Goal: Transaction & Acquisition: Obtain resource

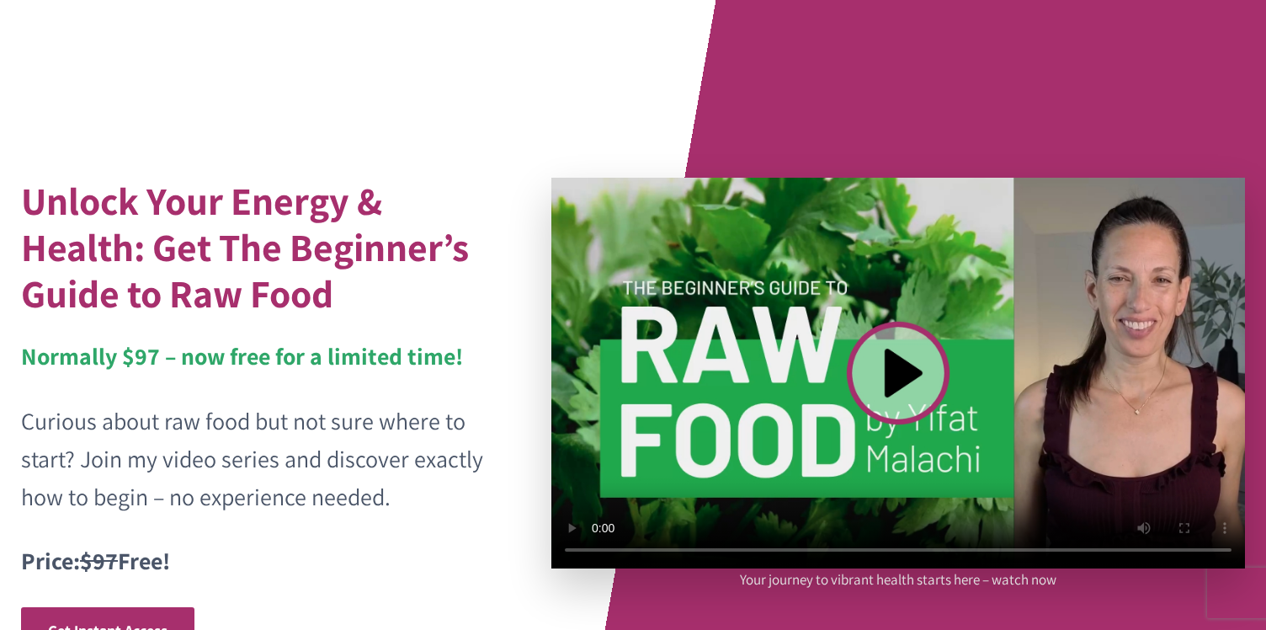
click at [879, 370] on video at bounding box center [899, 373] width 694 height 391
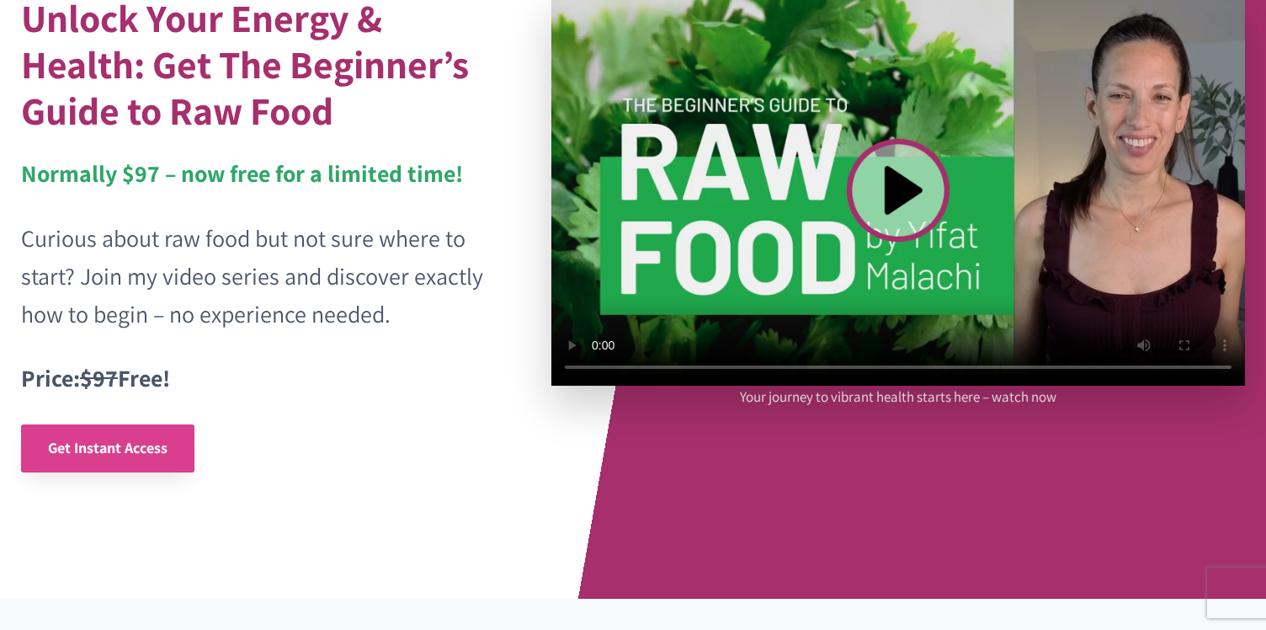
scroll to position [181, 0]
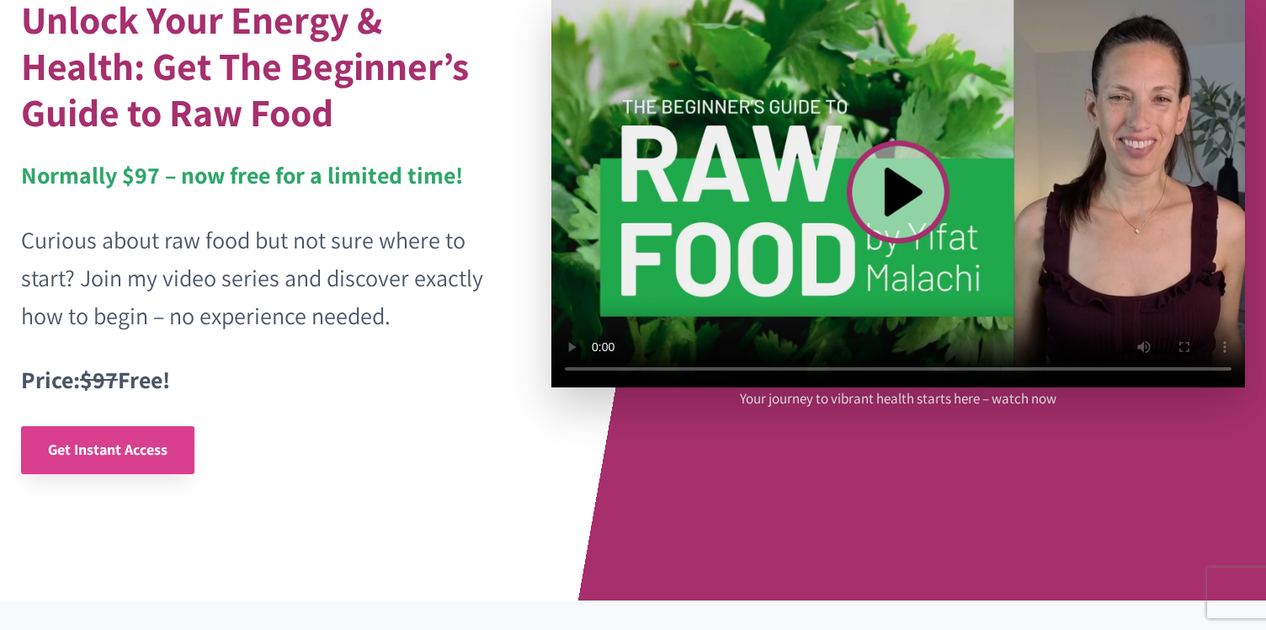
click at [126, 445] on span "Get Instant Access" at bounding box center [108, 449] width 120 height 19
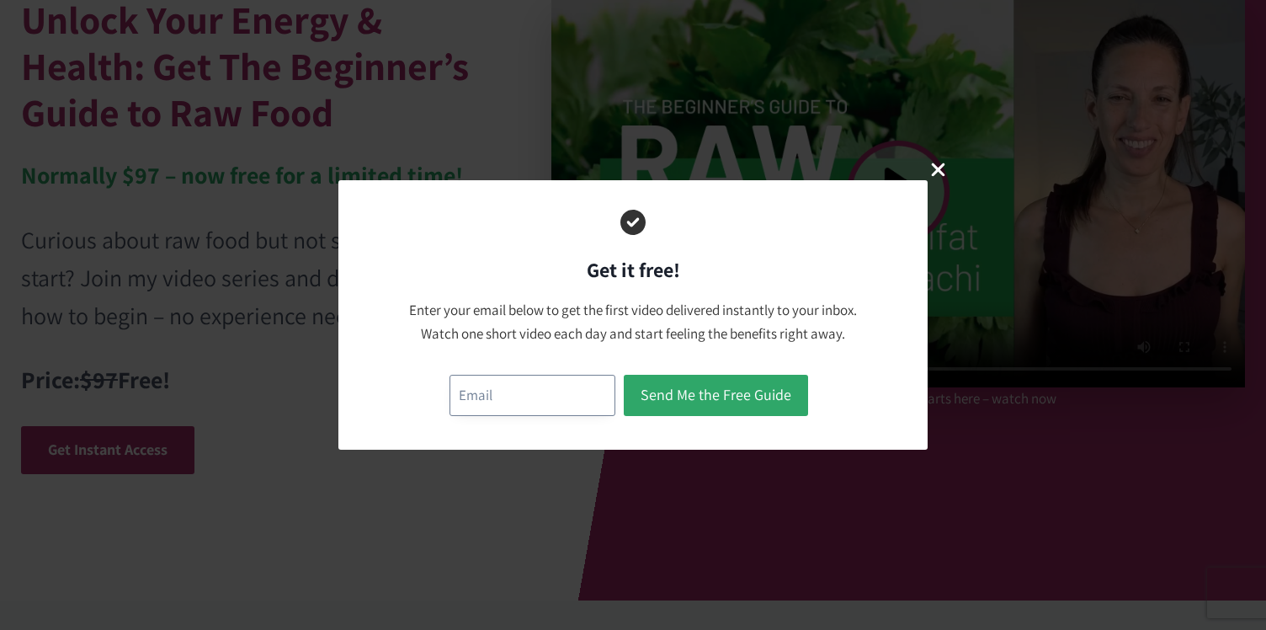
click at [504, 399] on input "email" at bounding box center [533, 395] width 166 height 41
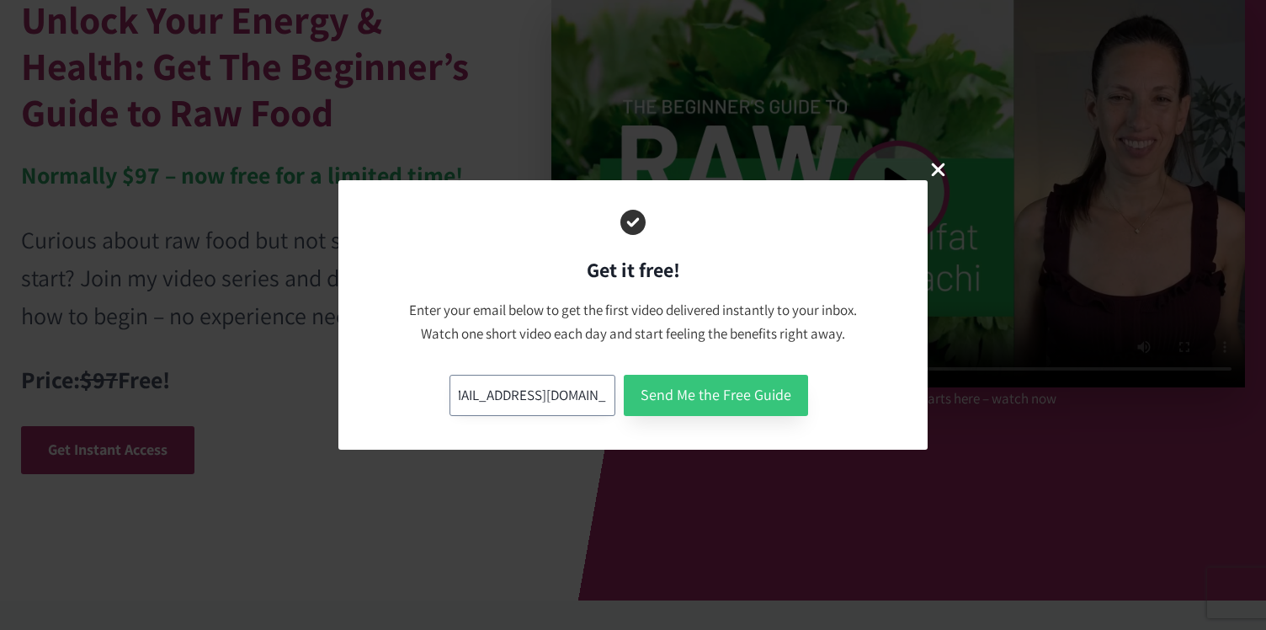
type input "bigman.galya@gmail.com"
click at [689, 397] on button "Send Me the Free Guide" at bounding box center [716, 395] width 184 height 41
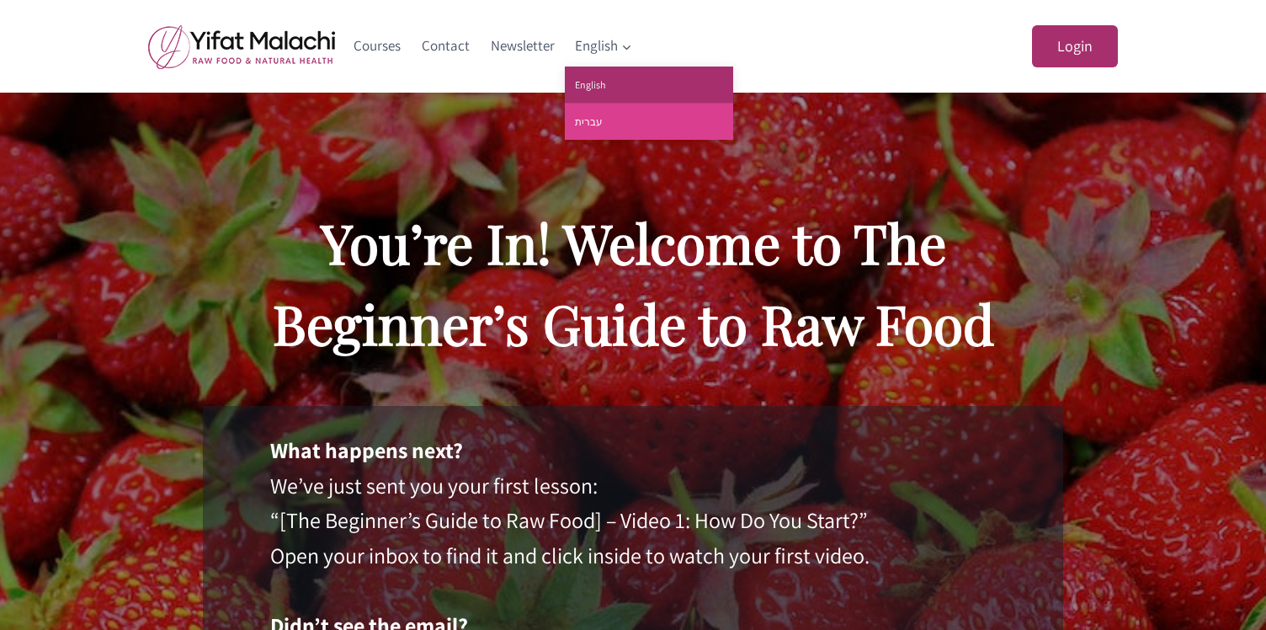
click at [608, 119] on link "עברית" at bounding box center [649, 122] width 168 height 36
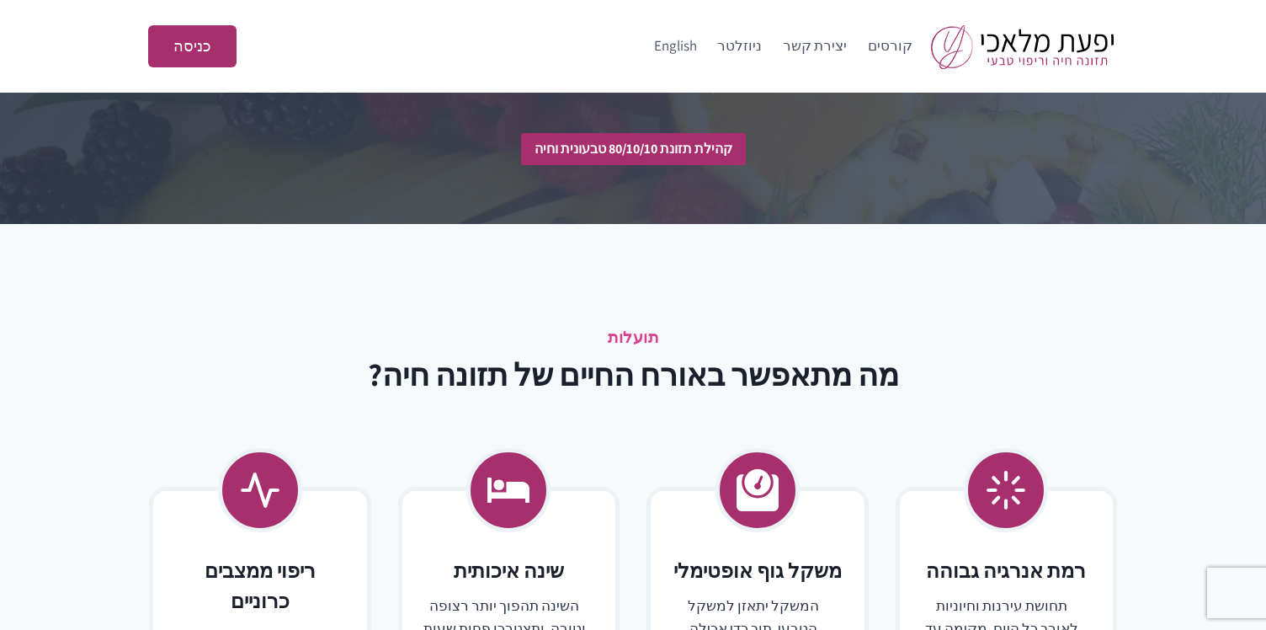
scroll to position [2864, 0]
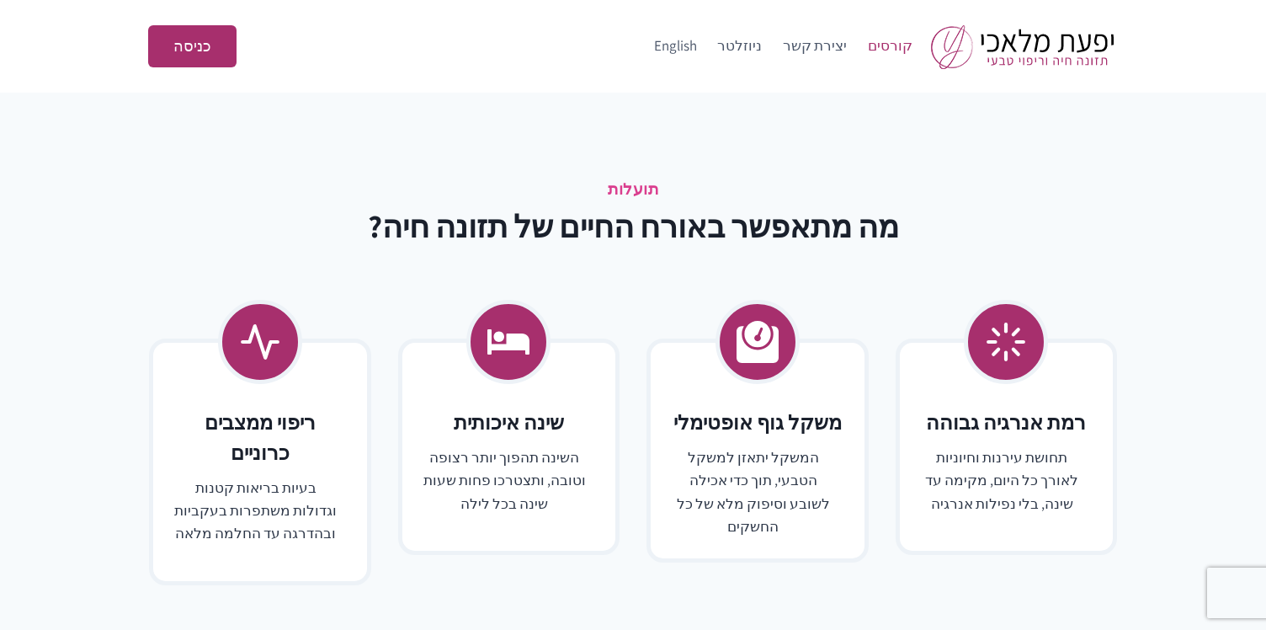
click at [892, 44] on link "קורסים" at bounding box center [890, 46] width 66 height 40
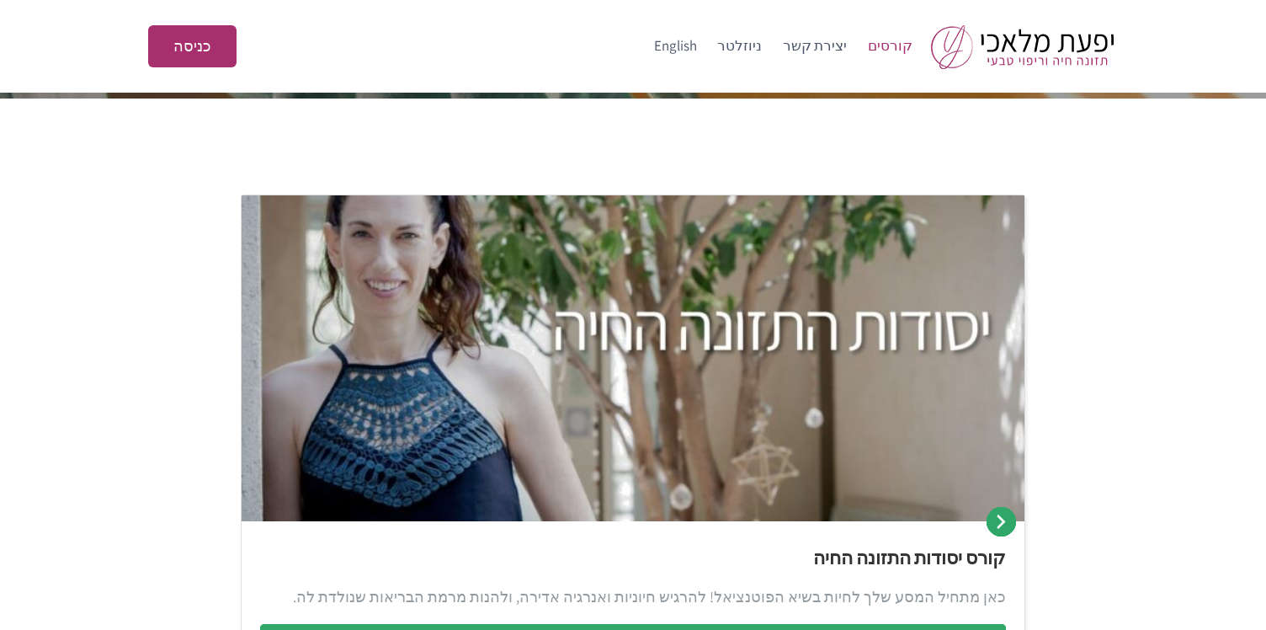
scroll to position [278, 0]
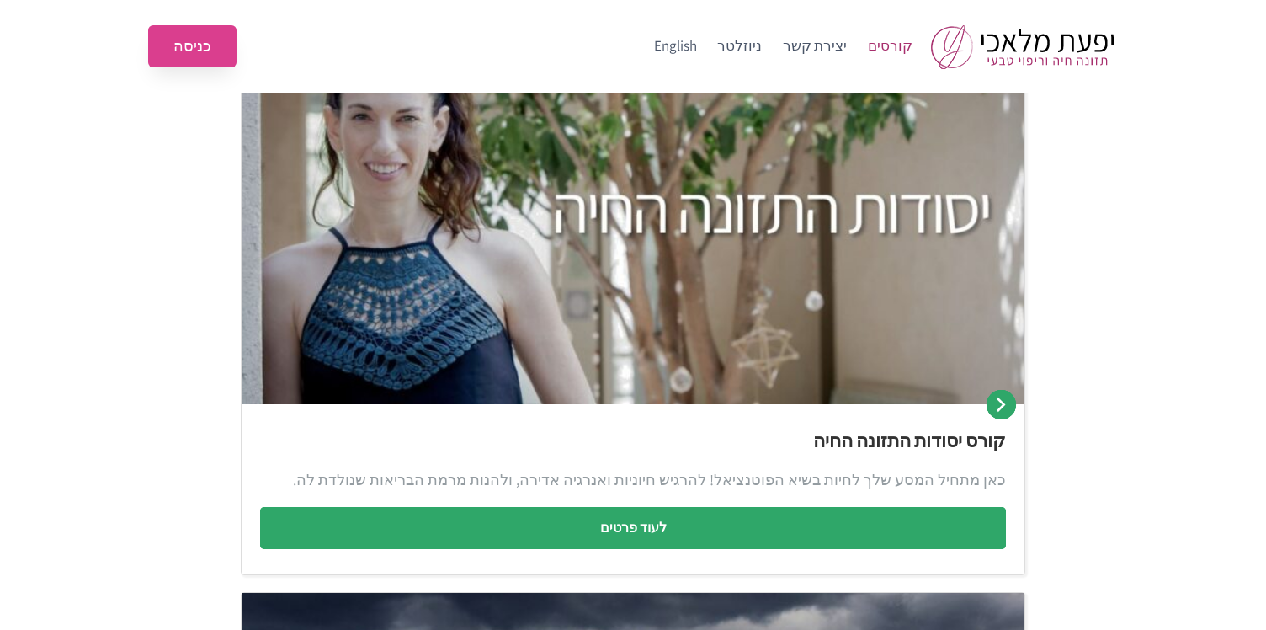
click at [202, 39] on link "כניסה" at bounding box center [192, 46] width 88 height 43
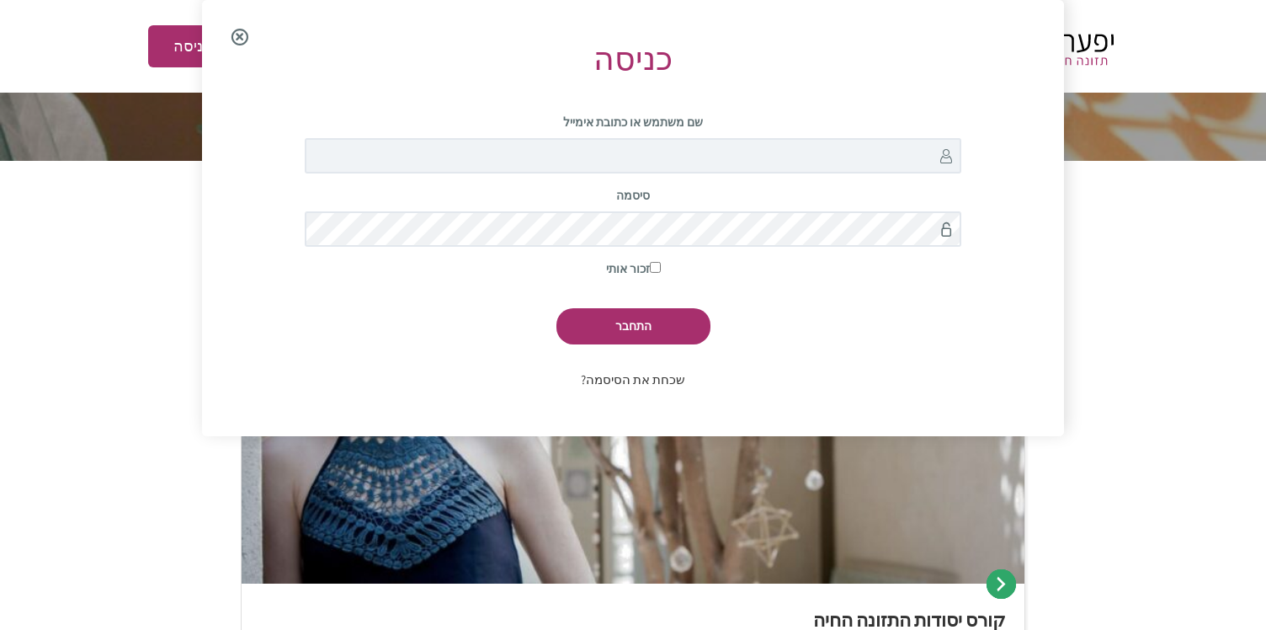
click at [242, 37] on span "Close the login modal" at bounding box center [239, 38] width 65 height 54
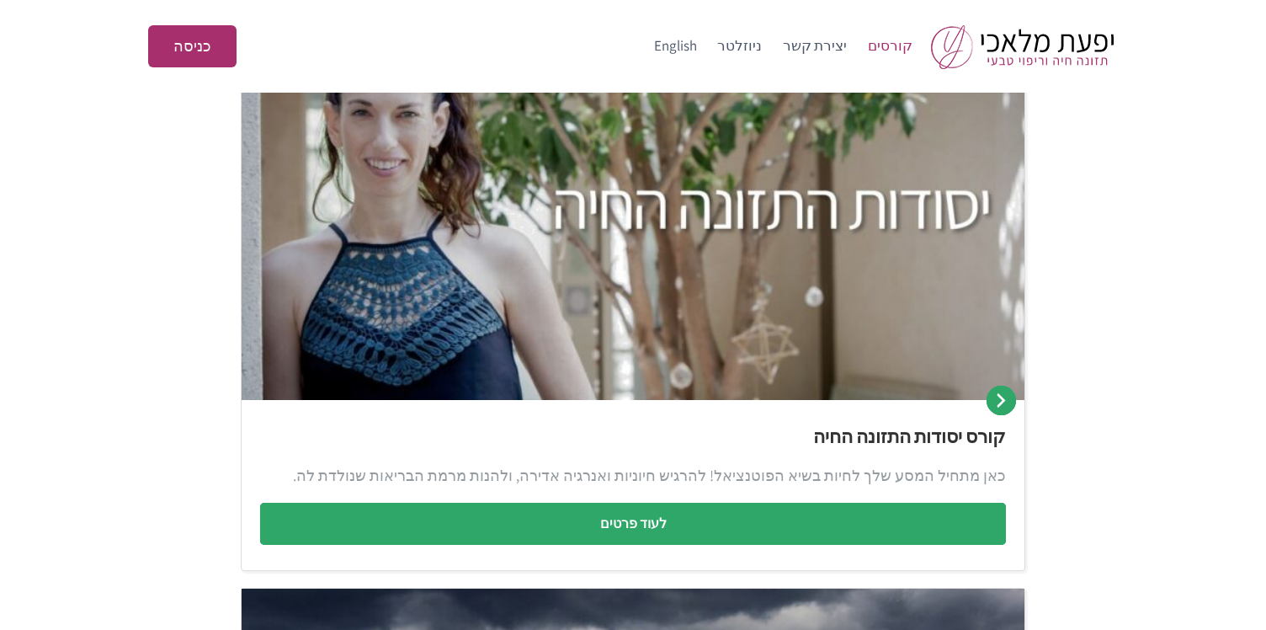
scroll to position [422, 0]
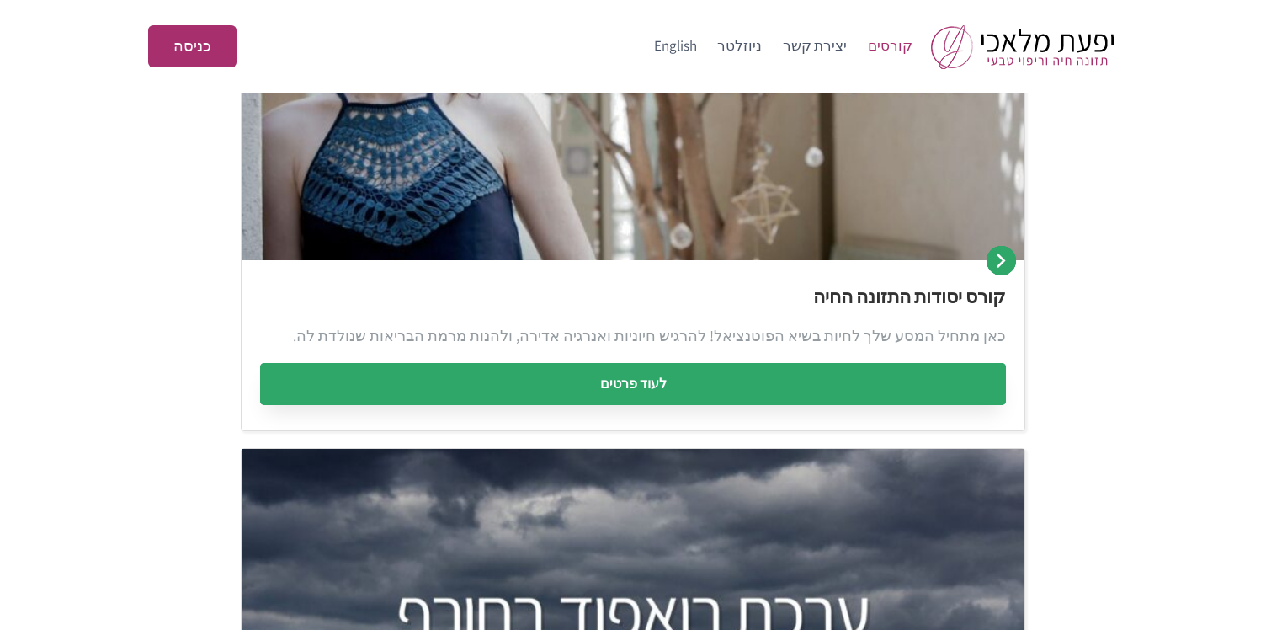
click at [595, 384] on link "לעוד פרטים" at bounding box center [633, 384] width 746 height 42
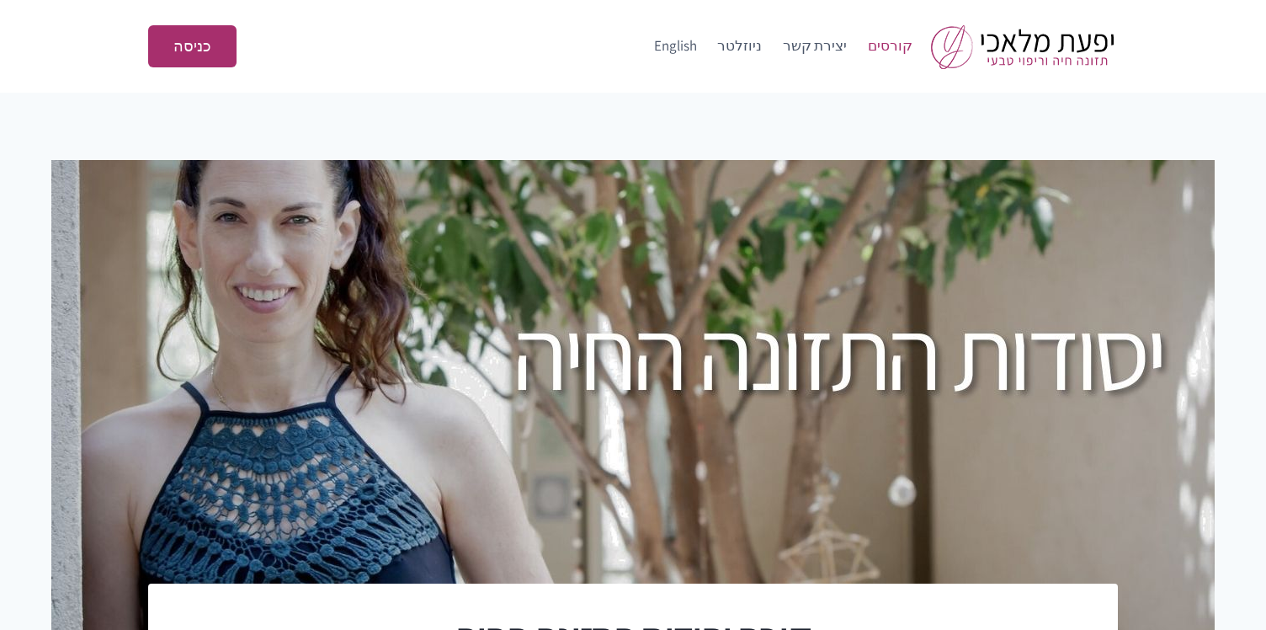
click at [898, 48] on link "קורסים" at bounding box center [890, 46] width 66 height 40
